Goal: Task Accomplishment & Management: Complete application form

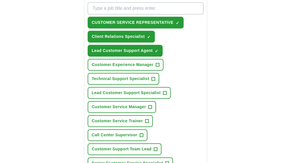
scroll to position [229, 0]
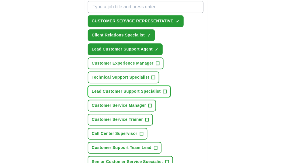
click at [167, 91] on span "+" at bounding box center [164, 91] width 3 height 5
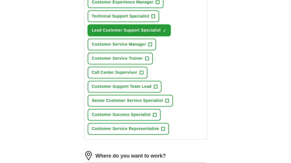
scroll to position [291, 0]
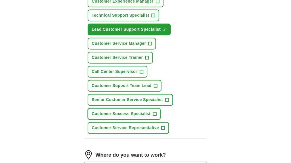
click at [156, 112] on span "+" at bounding box center [154, 114] width 3 height 5
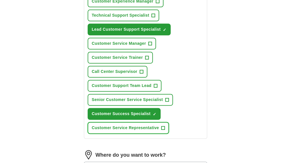
click at [169, 129] on button "Customer Service Representative +" at bounding box center [128, 128] width 81 height 12
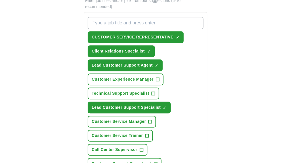
scroll to position [196, 0]
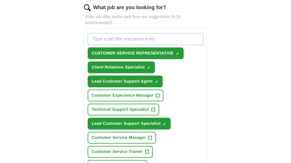
click at [153, 39] on input "What job are you looking for?" at bounding box center [146, 39] width 116 height 12
type input "call agent"
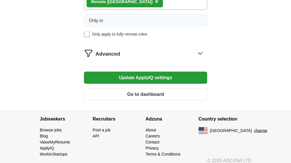
scroll to position [474, 0]
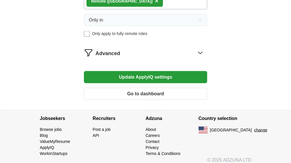
click at [198, 52] on icon at bounding box center [200, 53] width 4 height 2
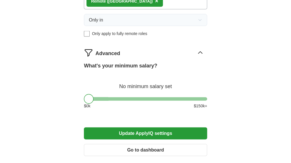
click at [148, 100] on div "What's your minimum salary? No minimum salary set $ 0 k $ 150 k+" at bounding box center [145, 88] width 123 height 52
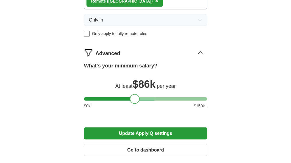
click at [143, 99] on div at bounding box center [145, 98] width 123 height 3
click at [132, 100] on div "What's your minimum salary? At least $ 86k per year $ 0 k $ 150 k+" at bounding box center [145, 88] width 123 height 52
click at [117, 97] on div at bounding box center [145, 98] width 123 height 3
click at [108, 97] on div at bounding box center [145, 98] width 123 height 3
click at [101, 97] on div at bounding box center [145, 98] width 123 height 3
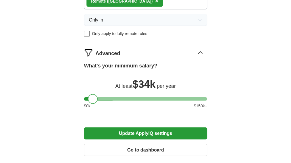
click at [98, 97] on div at bounding box center [93, 99] width 10 height 10
click at [99, 97] on div at bounding box center [95, 99] width 10 height 10
click at [144, 133] on button "Update ApplyIQ settings" at bounding box center [145, 134] width 123 height 12
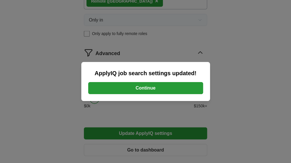
click at [144, 84] on button "Continue" at bounding box center [145, 88] width 115 height 12
